Goal: Task Accomplishment & Management: Manage account settings

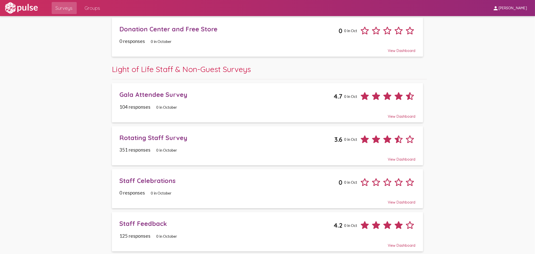
scroll to position [297, 0]
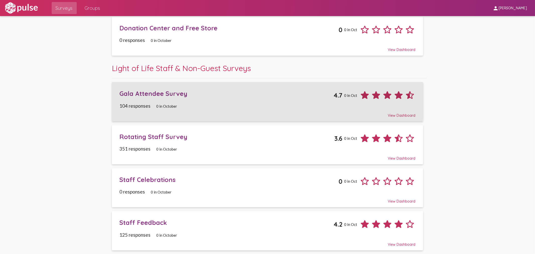
click at [171, 99] on div "Gala Attendee Survey 4.7 0 in Oct" at bounding box center [267, 93] width 296 height 15
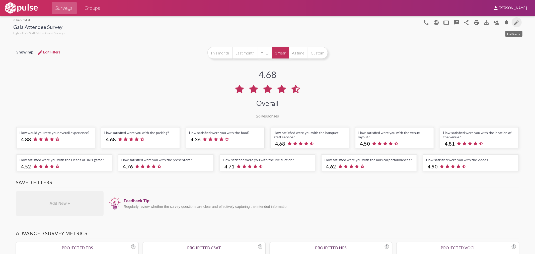
click at [514, 23] on mat-icon "edit" at bounding box center [517, 23] width 6 height 6
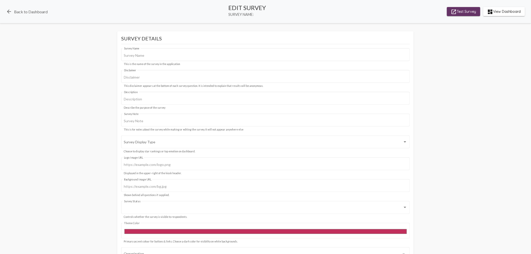
type input "Gala Attendee Survey"
type input "We value your privacy, your identity will remain anonymous."
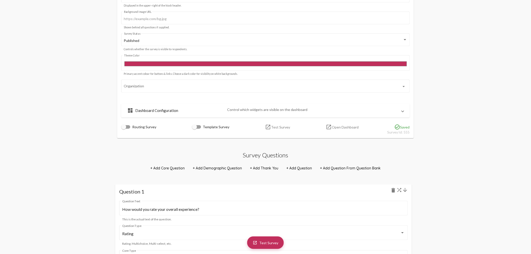
scroll to position [167, 0]
click at [154, 112] on mat-panel-title "dashboard Dashboard Configuration" at bounding box center [175, 111] width 96 height 6
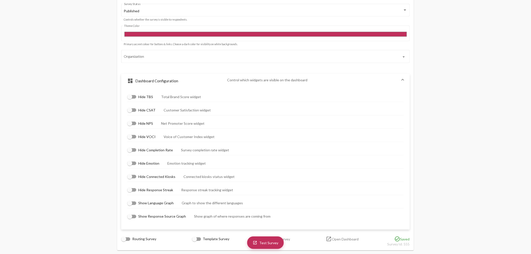
scroll to position [223, 0]
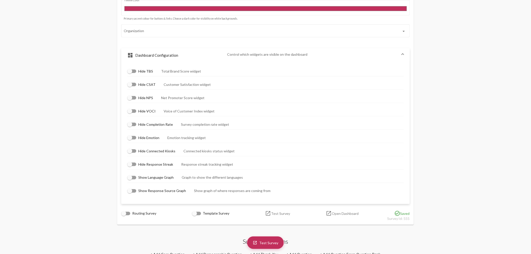
click at [168, 54] on mat-panel-title "dashboard Dashboard Configuration" at bounding box center [175, 55] width 96 height 6
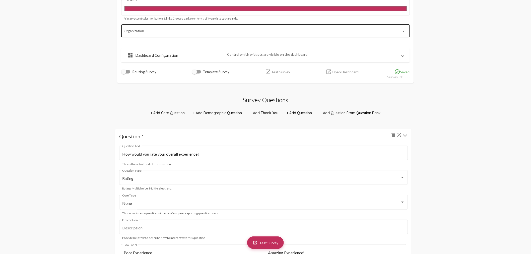
click at [193, 27] on div "Organization" at bounding box center [262, 31] width 277 height 14
click at [193, 29] on div "Organization" at bounding box center [262, 31] width 277 height 14
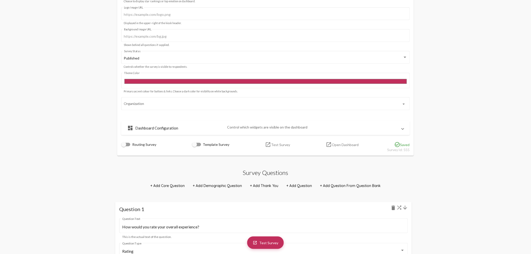
scroll to position [139, 0]
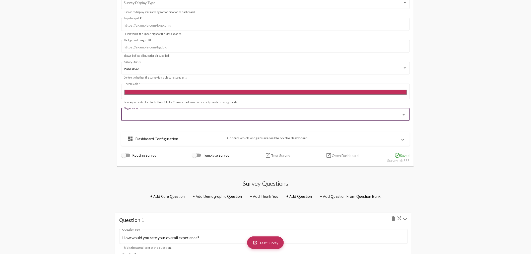
click at [215, 114] on input "Organization" at bounding box center [262, 115] width 277 height 4
drag, startPoint x: 405, startPoint y: 114, endPoint x: 397, endPoint y: 114, distance: 8.5
click at [405, 114] on mat-icon "arrow_drop_down" at bounding box center [404, 115] width 6 height 6
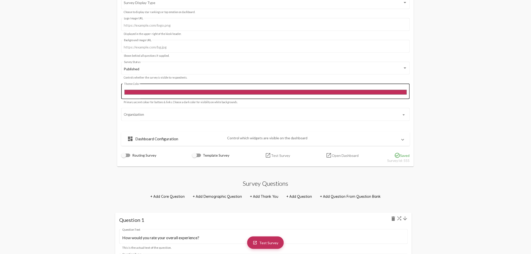
click at [141, 92] on input "#c12f5c" at bounding box center [265, 92] width 283 height 7
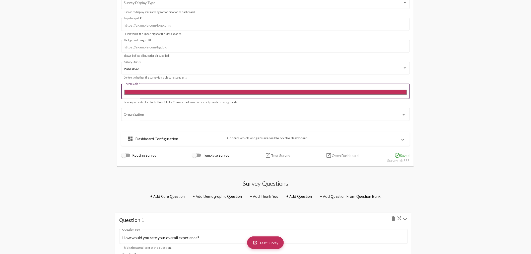
click at [315, 92] on input "#c12f5c" at bounding box center [265, 92] width 283 height 7
click at [148, 92] on input "#c12f5c" at bounding box center [265, 92] width 283 height 7
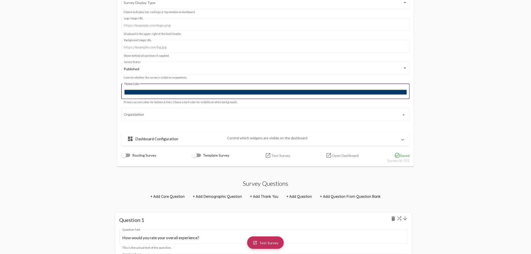
type input "#003865"
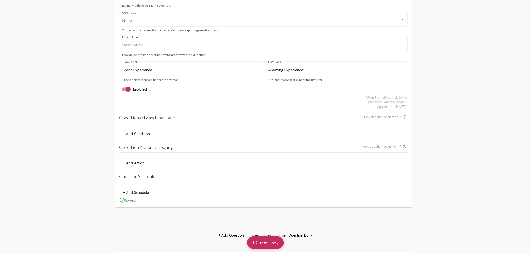
scroll to position [418, 0]
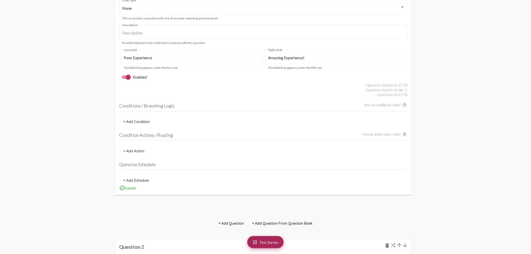
click at [263, 240] on span "Test Survey" at bounding box center [268, 242] width 19 height 4
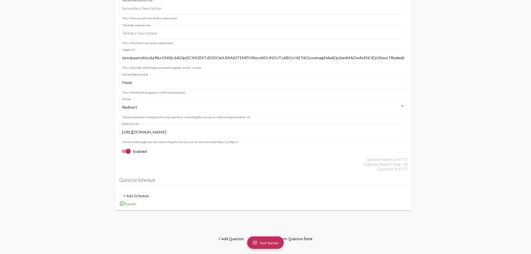
scroll to position [8069, 0]
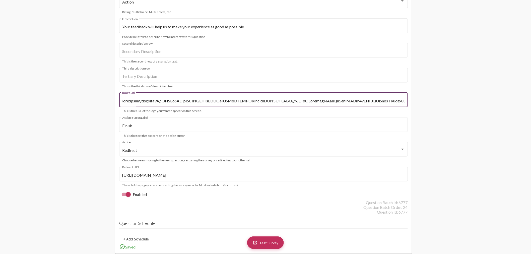
click at [123, 100] on input "Image Url" at bounding box center [263, 101] width 282 height 5
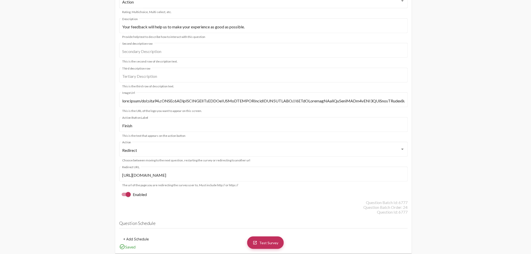
scroll to position [0, 0]
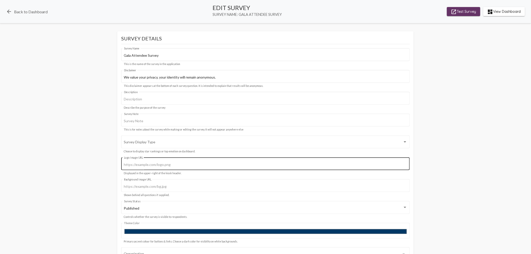
click at [196, 166] on input "Logo Image URL" at bounding box center [265, 165] width 283 height 4
paste input "data:image/png;base64,iVBORw0KGgoAAAANSUhEUgAAAScAAACrCAMAAAATgapkAAAA8FBMVEX//…"
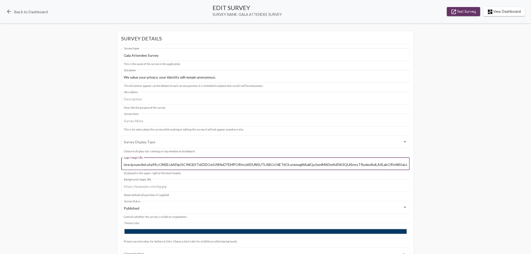
scroll to position [0, 18117]
type input "data:image/png;base64,iVBORw0KGgoAAAANSUhEUgAAAScAAACrCAMAAAATgapkAAAA8FBMVEX//…"
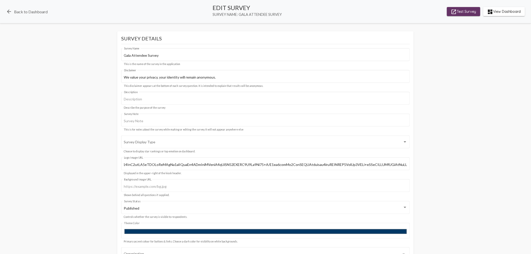
scroll to position [0, 0]
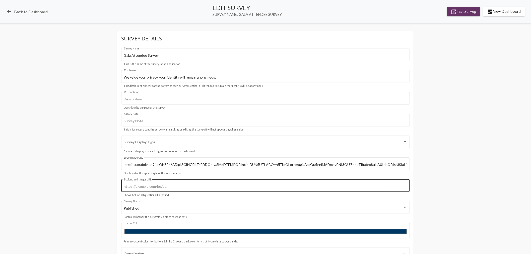
click at [180, 187] on input "Background Image URL" at bounding box center [265, 186] width 283 height 4
paste input "data:image/png;base64,iVBORw0KGgoAAAANSUhEUgAAAScAAACrCAMAAAATgapkAAAA8FBMVEX//…"
type input "data:image/png;base64,iVBORw0KGgoAAAANSUhEUgAAAScAAACrCAMAAAATgapkAAAA8FBMVEX//…"
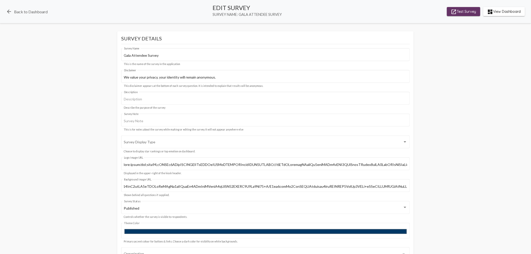
scroll to position [0, 0]
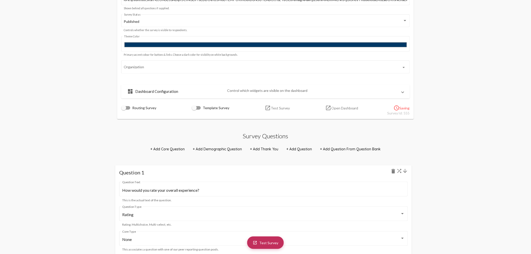
scroll to position [195, 0]
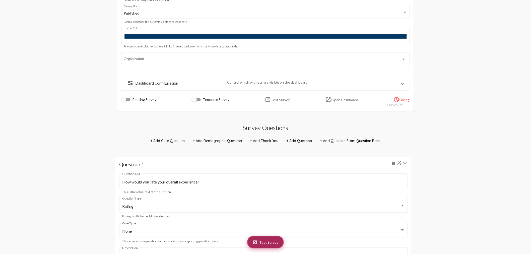
click at [268, 247] on link "launch Test Survey" at bounding box center [265, 242] width 37 height 13
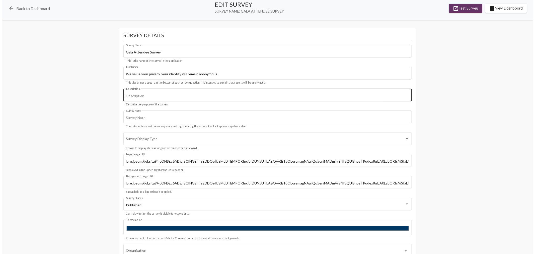
scroll to position [0, 0]
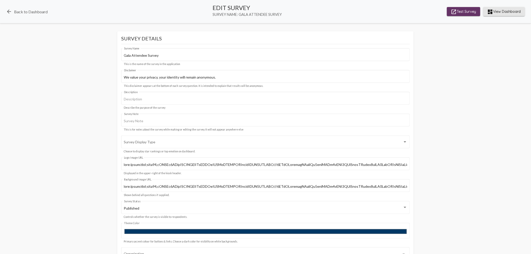
click at [500, 12] on span "dashboard View Dashboard" at bounding box center [504, 11] width 34 height 9
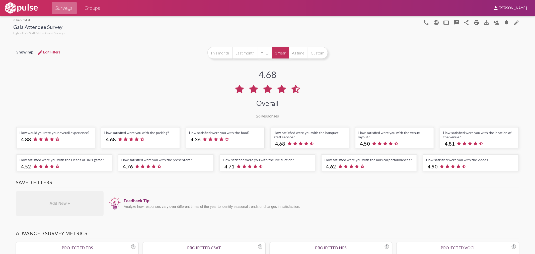
click at [58, 13] on link "Surveys" at bounding box center [64, 8] width 25 height 12
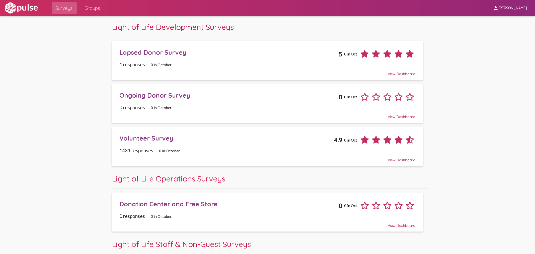
scroll to position [111, 0]
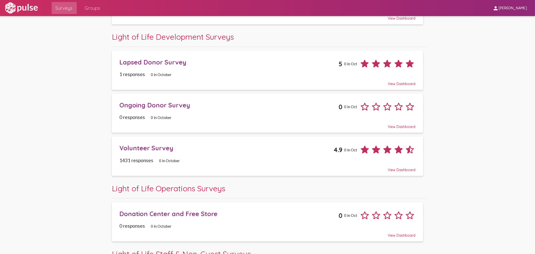
click at [157, 148] on div "Volunteer Survey" at bounding box center [226, 148] width 214 height 8
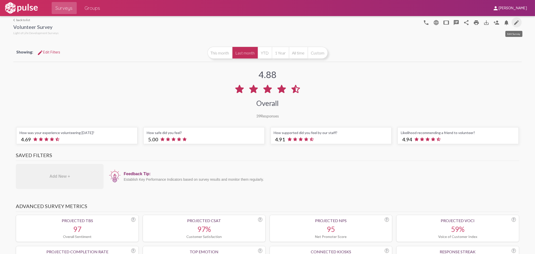
click at [514, 22] on mat-icon "edit" at bounding box center [517, 23] width 6 height 6
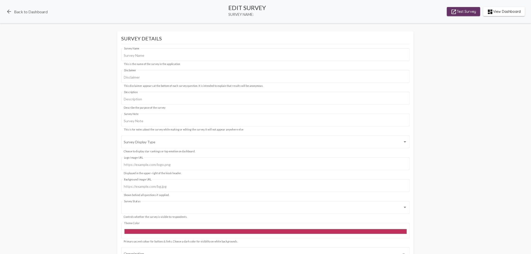
type input "Volunteer Survey"
type input "We value your privacy, your identity will remain anonymous."
type input "#c12f5c"
click at [25, 11] on link "arrow_back Back to Dashboard" at bounding box center [27, 12] width 42 height 6
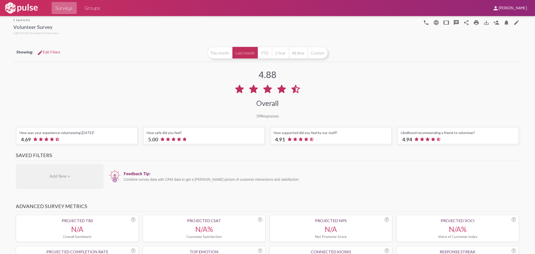
click at [66, 8] on span "Surveys" at bounding box center [64, 8] width 17 height 9
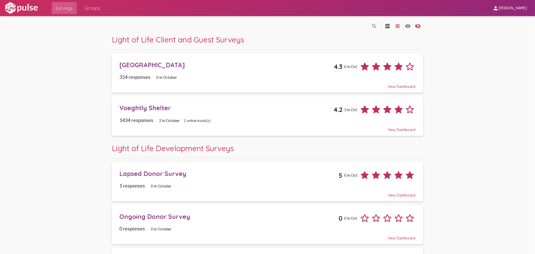
click at [172, 215] on div "Ongoing Donor Survey" at bounding box center [228, 216] width 219 height 8
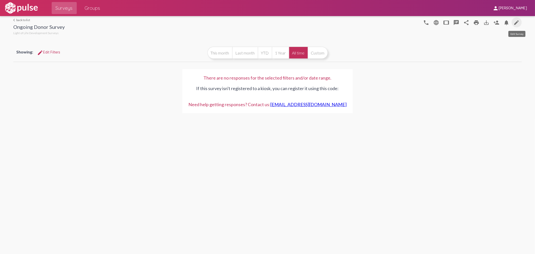
click at [515, 22] on mat-icon "edit" at bounding box center [517, 23] width 6 height 6
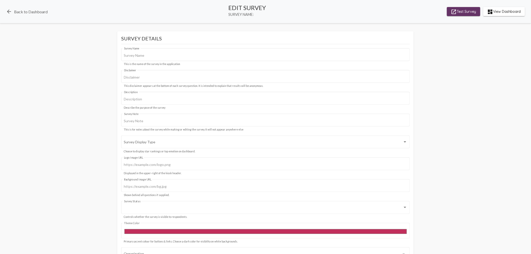
type input "Ongoing Donor Survey"
type input "We value your privacy. The information you provide will only be used to update …"
type input "#c12f5c"
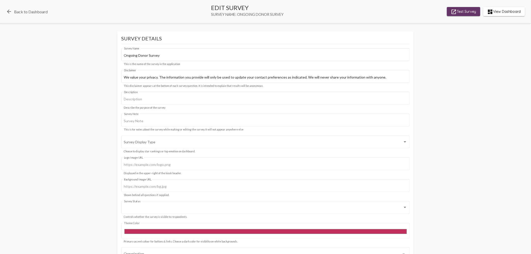
click at [454, 126] on div "launch Test Survey Survey Details Ongoing Donor Survey Survey Name This is the …" at bounding box center [265, 204] width 531 height 346
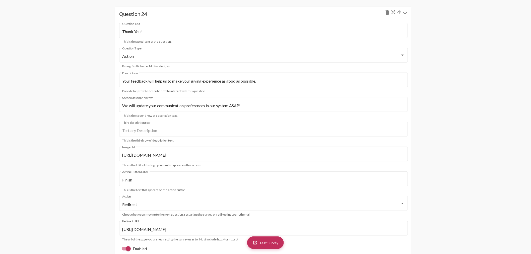
scroll to position [8039, 0]
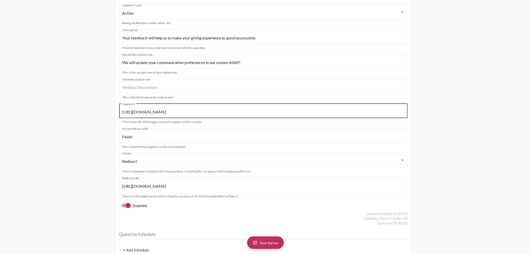
click at [281, 114] on input "[URL][DOMAIN_NAME]" at bounding box center [263, 112] width 282 height 5
drag, startPoint x: 281, startPoint y: 119, endPoint x: 105, endPoint y: 117, distance: 176.6
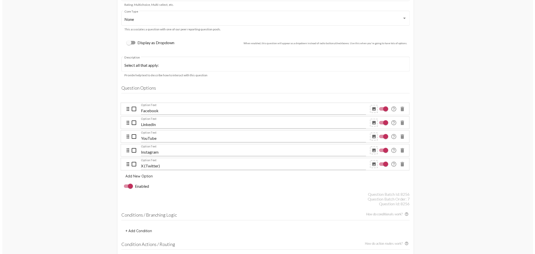
scroll to position [0, 0]
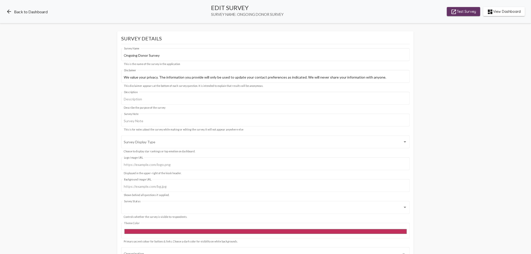
click at [19, 10] on link "arrow_back Back to Dashboard" at bounding box center [27, 12] width 42 height 6
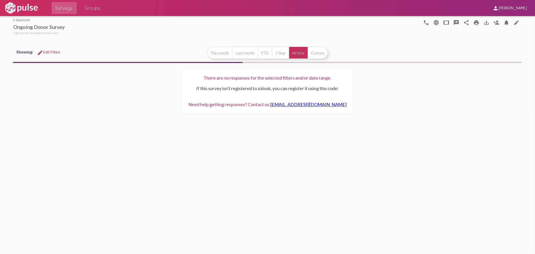
click at [67, 9] on span "Surveys" at bounding box center [64, 8] width 17 height 9
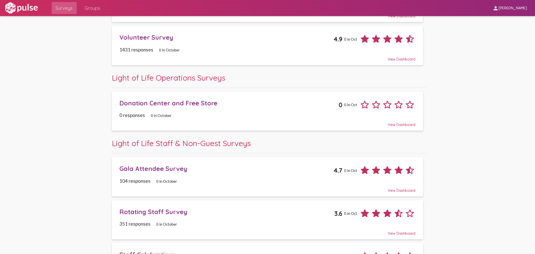
scroll to position [223, 0]
click at [150, 172] on div "Gala Attendee Survey 4.7 0 in Oct" at bounding box center [267, 167] width 296 height 15
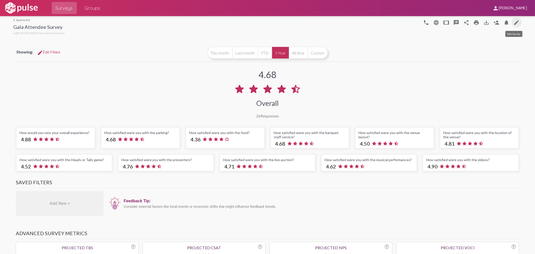
click at [514, 23] on mat-icon "edit" at bounding box center [517, 23] width 6 height 6
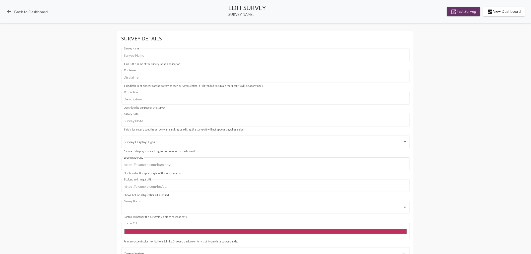
type input "Gala Attendee Survey"
type input "We value your privacy, your identity will remain anonymous."
type input "data:image/png;base64,iVBORw0KGgoAAAANSUhEUgAAAScAAACrCAMAAAATgapkAAAA8FBMVEX//…"
type input "#003865"
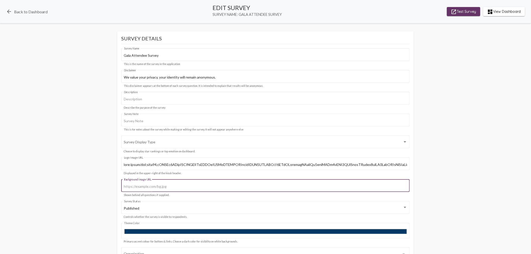
click at [141, 186] on input "Background Image URL" at bounding box center [265, 186] width 283 height 4
paste input "[URL][DOMAIN_NAME]"
type input "[URL][DOMAIN_NAME]"
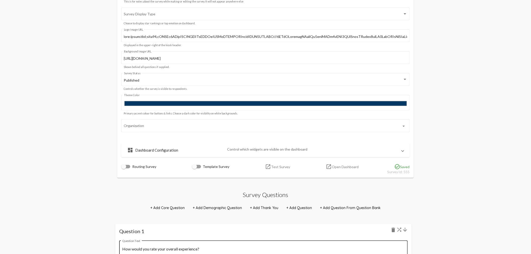
scroll to position [139, 0]
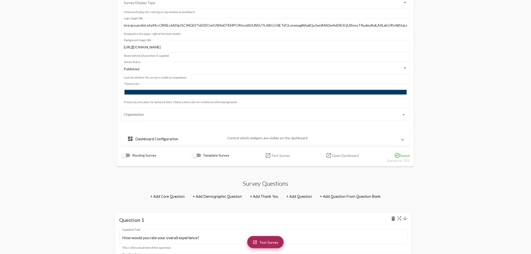
click at [274, 240] on link "launch Test Survey" at bounding box center [265, 242] width 37 height 13
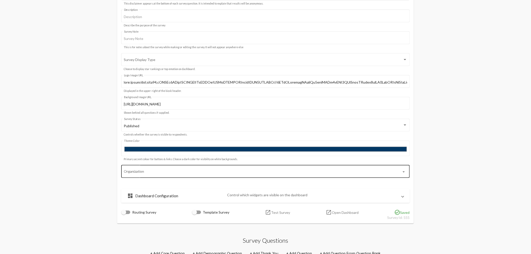
scroll to position [84, 0]
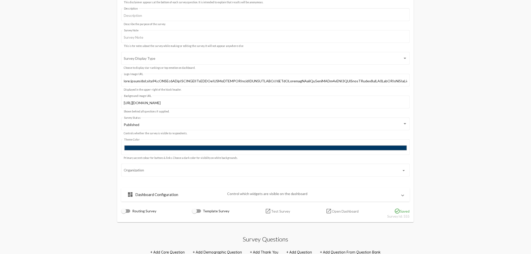
click at [337, 211] on link "launch Open Dashboard" at bounding box center [342, 211] width 33 height 6
